Goal: Transaction & Acquisition: Download file/media

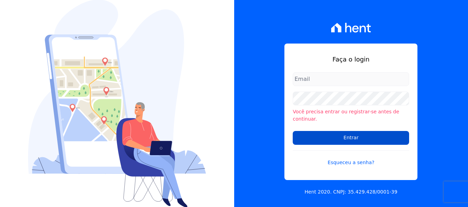
type input "[PERSON_NAME][EMAIL_ADDRESS][DOMAIN_NAME]"
click at [332, 138] on input "Entrar" at bounding box center [351, 138] width 116 height 14
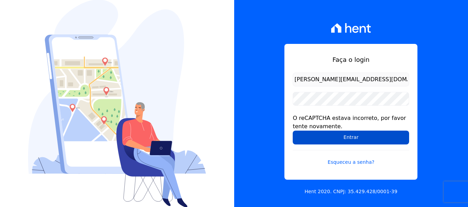
click at [319, 139] on input "Entrar" at bounding box center [351, 138] width 116 height 14
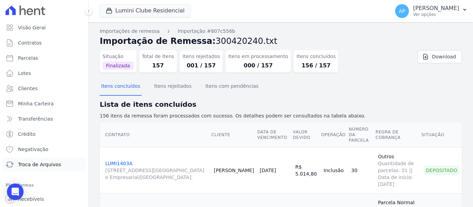
click at [61, 165] on link "Troca de Arquivos" at bounding box center [44, 165] width 83 height 14
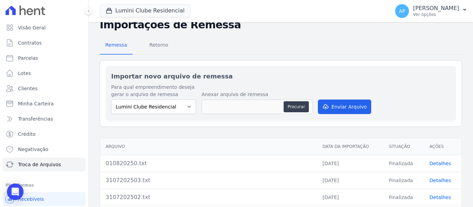
scroll to position [35, 0]
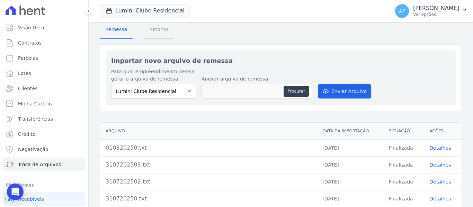
click at [152, 33] on span "Retorno" at bounding box center [158, 30] width 27 height 14
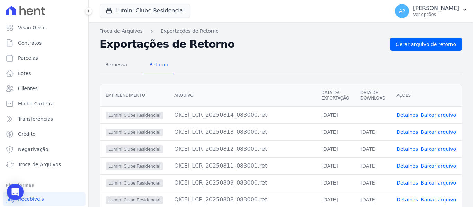
click at [436, 117] on link "Baixar arquivo" at bounding box center [438, 116] width 35 height 6
click at [158, 13] on button "Lumini Clube Residencial" at bounding box center [145, 10] width 91 height 13
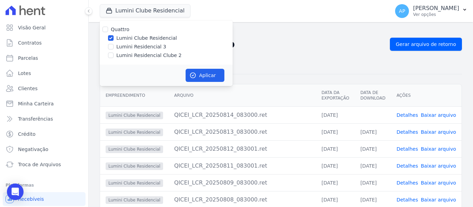
click at [114, 55] on div "Lumini Residencial Clube 2" at bounding box center [166, 55] width 133 height 7
click at [110, 54] on input "Lumini Residencial Clube 2" at bounding box center [111, 56] width 6 height 6
checkbox input "true"
click at [114, 37] on div "Lumini Clube Residencial" at bounding box center [166, 38] width 133 height 7
click at [112, 37] on input "Lumini Clube Residencial" at bounding box center [111, 38] width 6 height 6
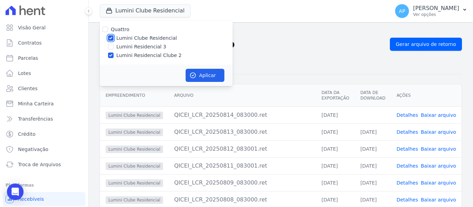
checkbox input "false"
click at [210, 75] on button "Aplicar" at bounding box center [205, 75] width 39 height 13
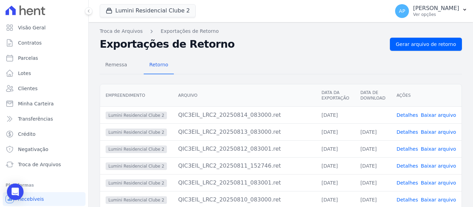
click at [437, 117] on link "Baixar arquivo" at bounding box center [438, 116] width 35 height 6
